Goal: Book appointment/travel/reservation

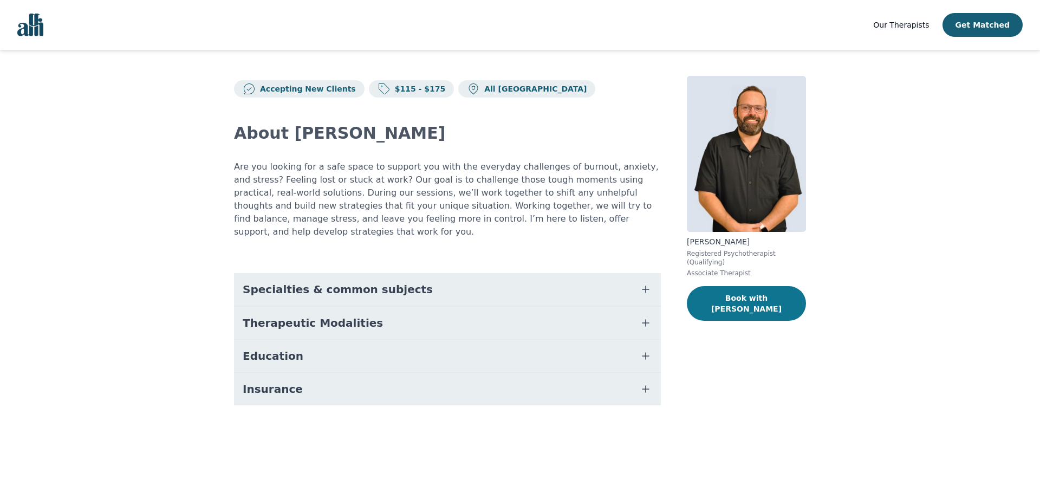
click at [747, 293] on button "Book with [PERSON_NAME]" at bounding box center [746, 303] width 119 height 35
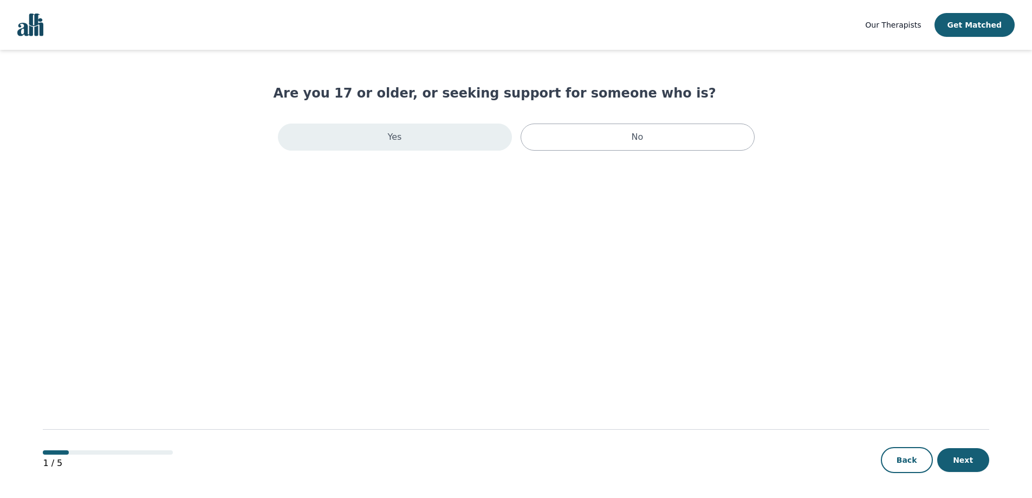
click at [419, 142] on div "Yes" at bounding box center [395, 136] width 234 height 27
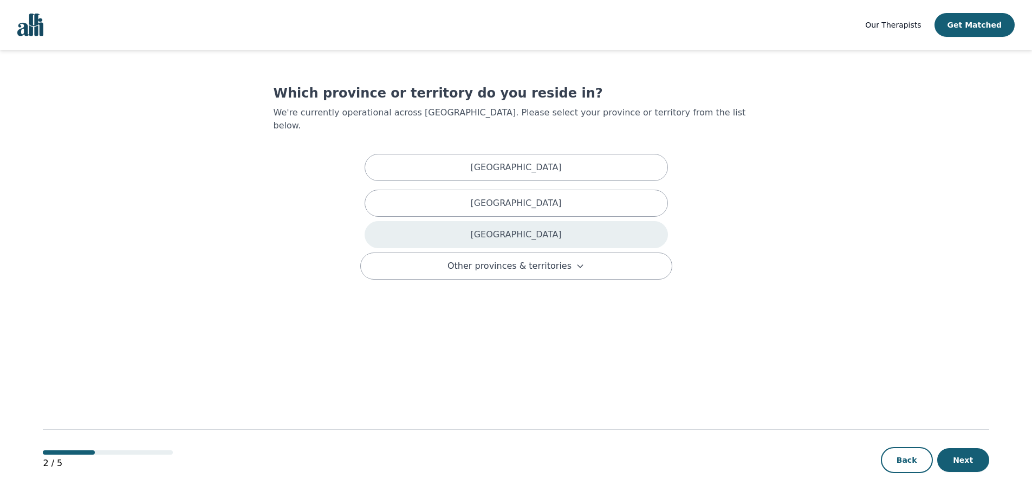
click at [486, 221] on div "[GEOGRAPHIC_DATA]" at bounding box center [515, 234] width 303 height 27
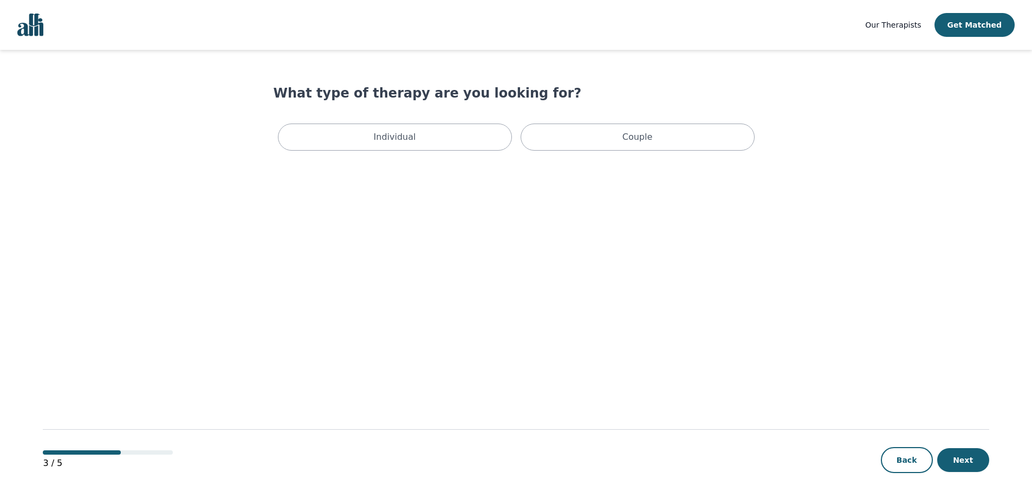
click at [433, 153] on div "Individual Couple" at bounding box center [515, 137] width 485 height 36
click at [416, 142] on div "Individual" at bounding box center [395, 136] width 234 height 27
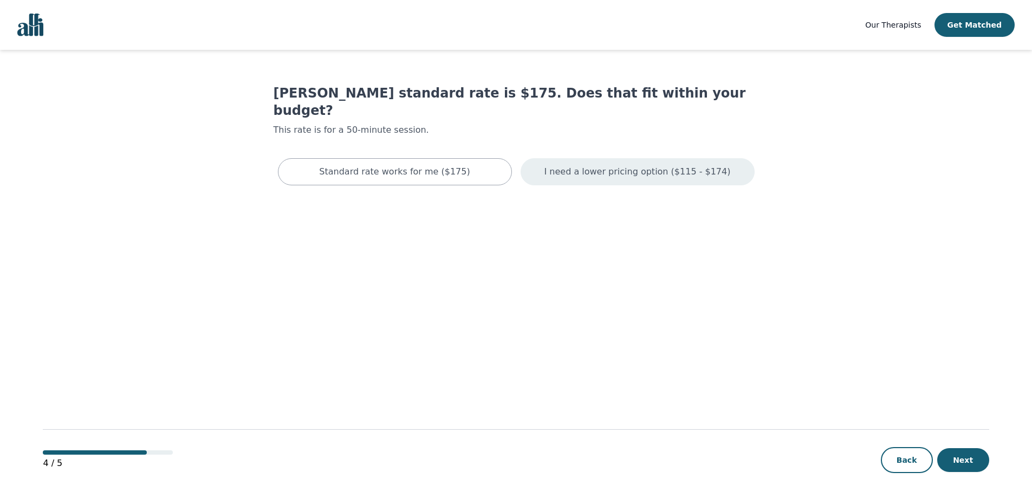
click at [603, 165] on p "I need a lower pricing option ($115 - $174)" at bounding box center [637, 171] width 186 height 13
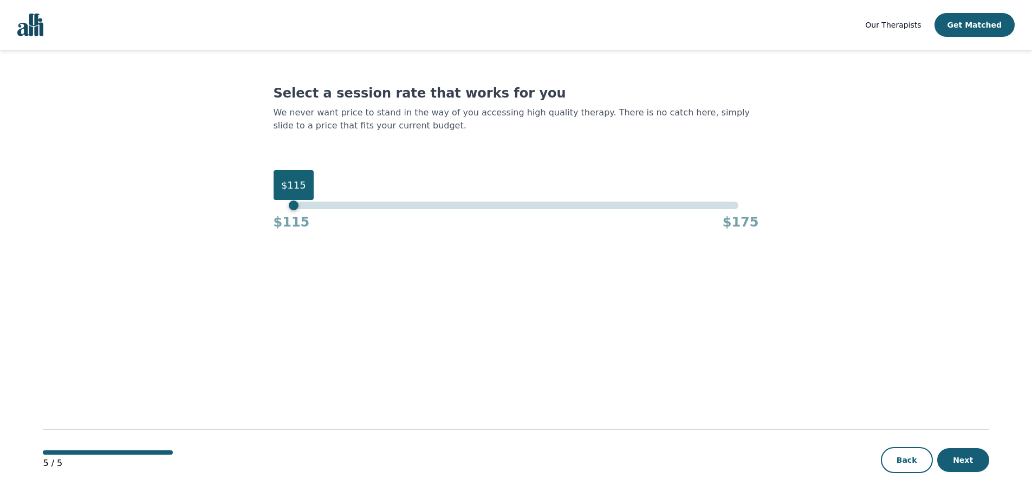
drag, startPoint x: 738, startPoint y: 208, endPoint x: 279, endPoint y: 215, distance: 458.7
click at [279, 215] on div "$115 $115 $175" at bounding box center [515, 215] width 485 height 29
click at [962, 458] on button "Next" at bounding box center [963, 460] width 52 height 24
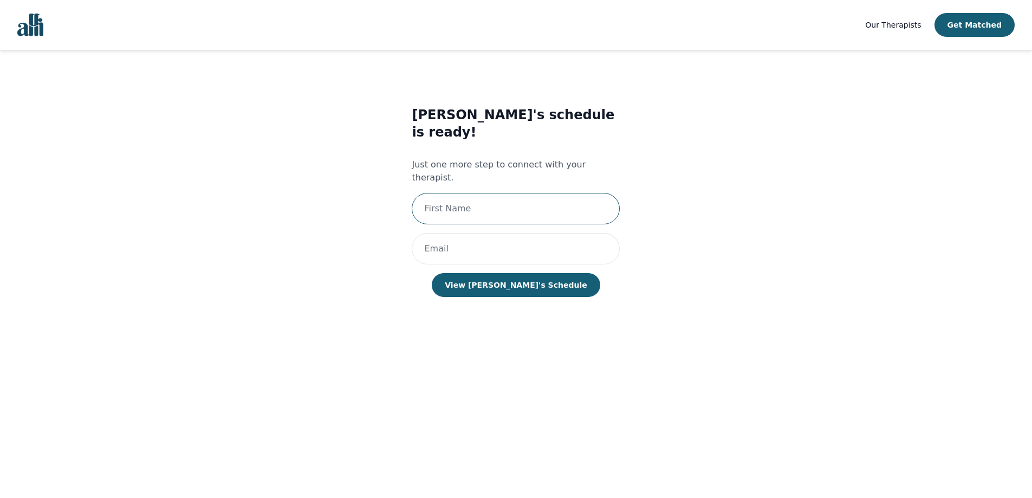
click at [556, 193] on input "text" at bounding box center [516, 208] width 208 height 31
type input "[PERSON_NAME]"
click at [495, 233] on input "email" at bounding box center [516, 248] width 208 height 31
click at [493, 193] on input "[PERSON_NAME]" at bounding box center [516, 208] width 208 height 31
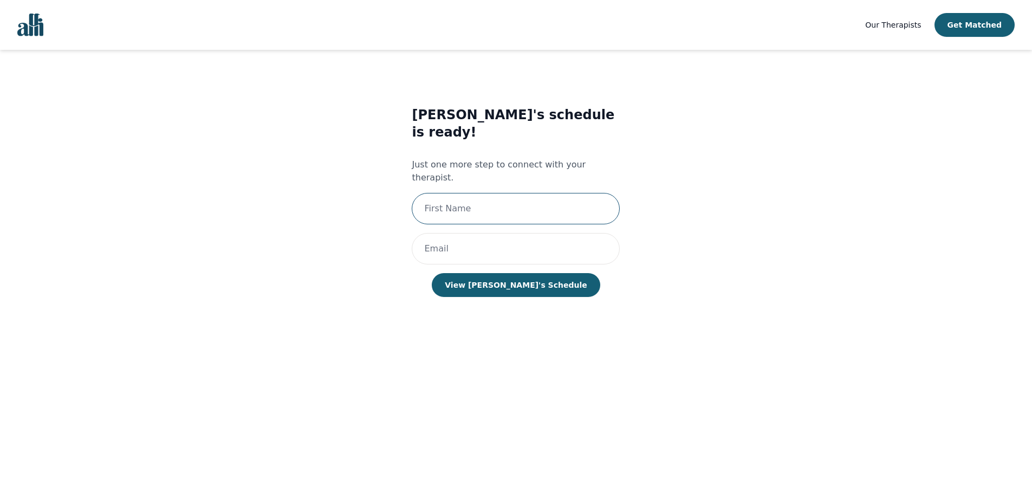
click at [497, 193] on input "text" at bounding box center [516, 208] width 208 height 31
type input "[PERSON_NAME]"
click at [506, 233] on input "email" at bounding box center [516, 248] width 208 height 31
type input "[EMAIL_ADDRESS][DOMAIN_NAME]"
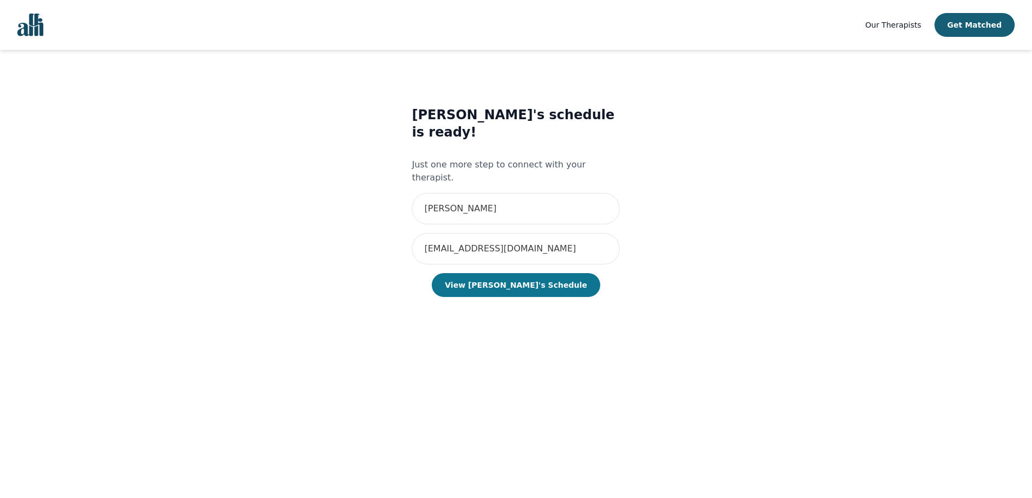
click at [521, 273] on button "View [PERSON_NAME]'s Schedule" at bounding box center [516, 285] width 168 height 24
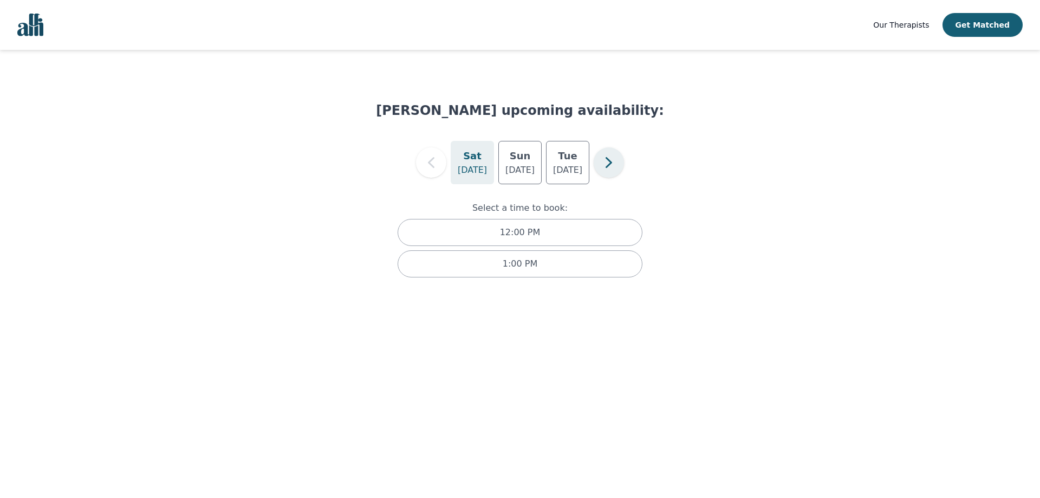
click at [610, 165] on icon "button" at bounding box center [608, 162] width 6 height 11
click at [437, 161] on icon "button" at bounding box center [431, 163] width 22 height 22
